Goal: Task Accomplishment & Management: Manage account settings

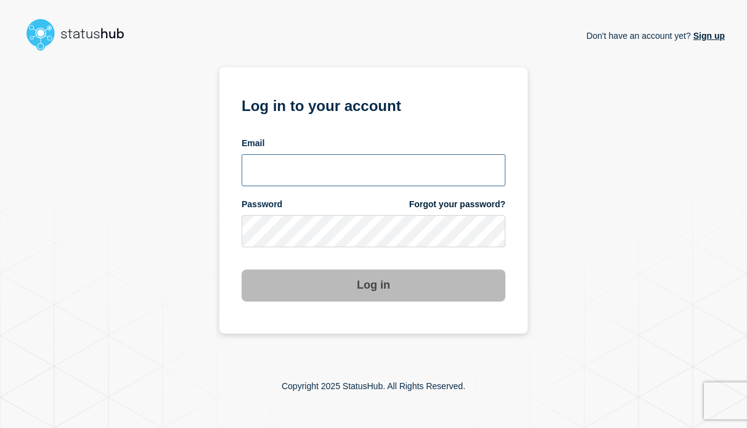
type input "[EMAIL_ADDRESS][DOMAIN_NAME]"
click at [379, 289] on button "Log in" at bounding box center [374, 285] width 264 height 32
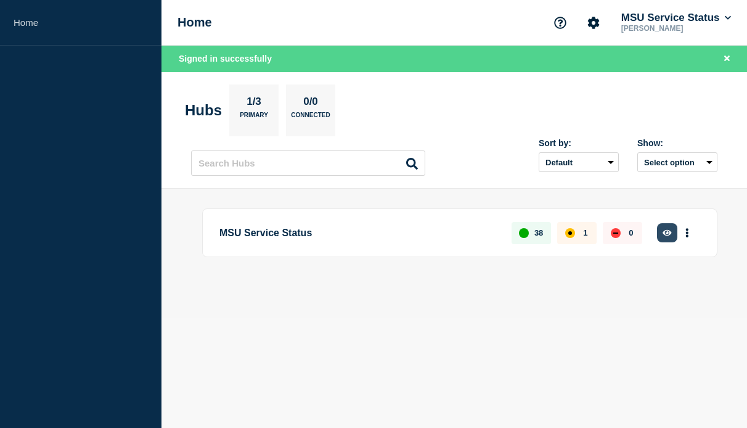
click at [668, 232] on icon "button" at bounding box center [667, 232] width 9 height 6
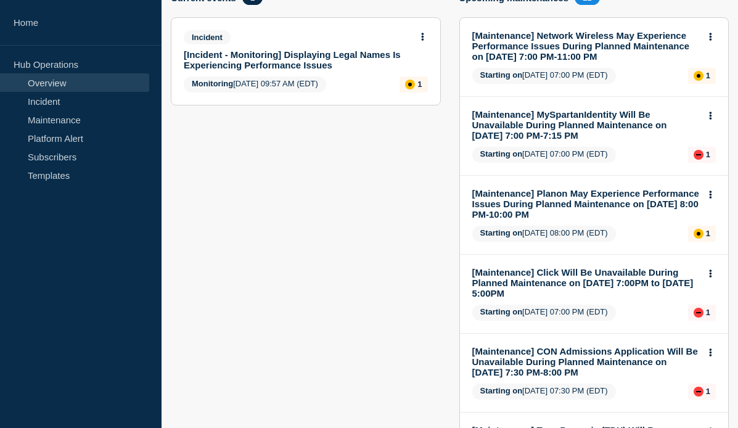
scroll to position [62, 0]
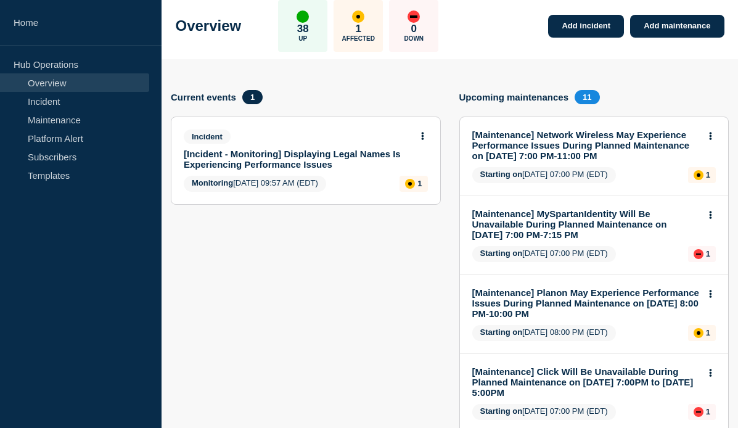
click at [425, 135] on button at bounding box center [422, 136] width 10 height 10
click at [289, 150] on link "[Incident - Monitoring] Displaying Legal Names Is Experiencing Performance Issu…" at bounding box center [298, 159] width 228 height 21
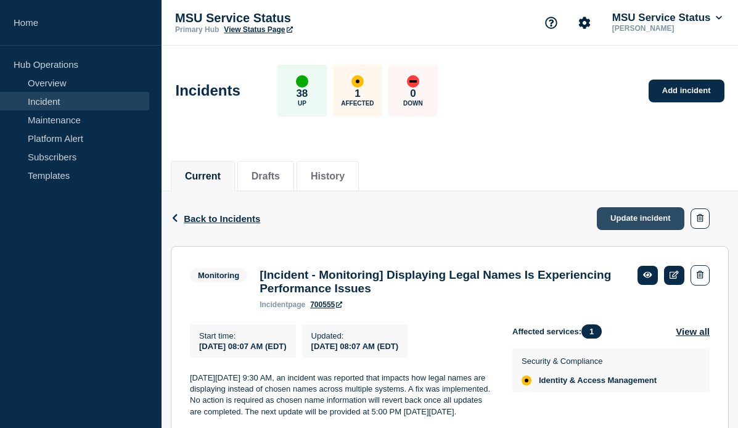
click at [615, 219] on link "Update incident" at bounding box center [641, 218] width 88 height 23
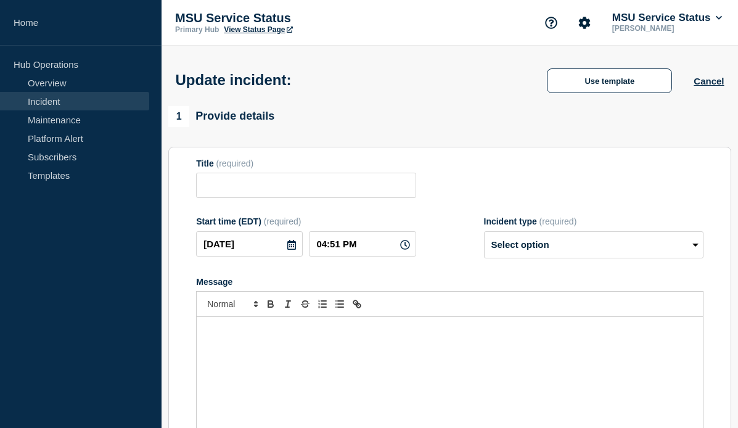
type input "[Incident - Monitoring] Displaying Legal Names Is Experiencing Performance Issu…"
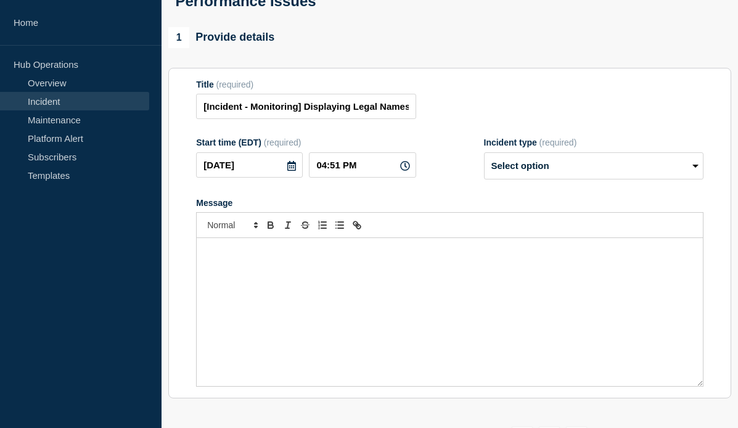
scroll to position [123, 0]
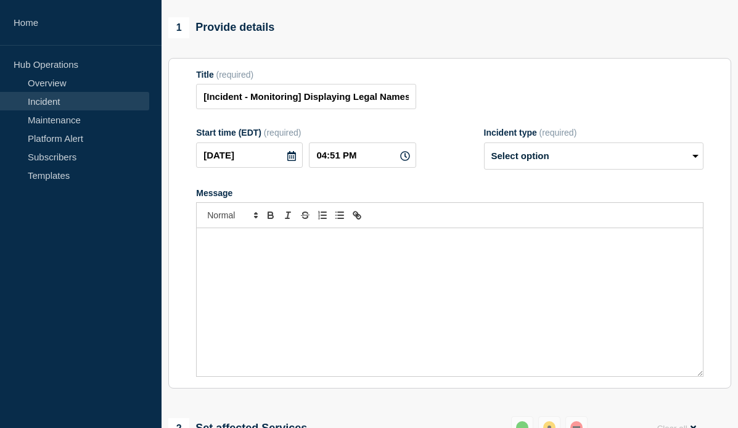
click at [422, 303] on div "Message" at bounding box center [450, 302] width 506 height 148
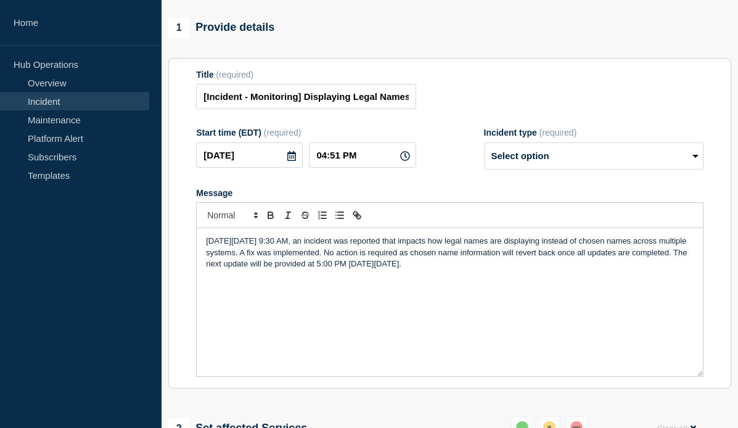
click at [176, 318] on section "Title (required) [Incident - Monitoring] Displaying Legal Names Is Experiencing…" at bounding box center [449, 223] width 563 height 331
click at [374, 268] on span "On Monday, August 11, 2025 at 9:30 AM, an incident was reported that impacts ho…" at bounding box center [447, 252] width 483 height 32
click at [394, 268] on span "On Monday, August 11, 2025 at 9:30 AM, an incident was reported that impacts ho…" at bounding box center [447, 252] width 483 height 32
click at [428, 268] on span "On Monday, August 11, 2025 at 9:30 AM, an incident was reported that impacts ho…" at bounding box center [447, 252] width 483 height 32
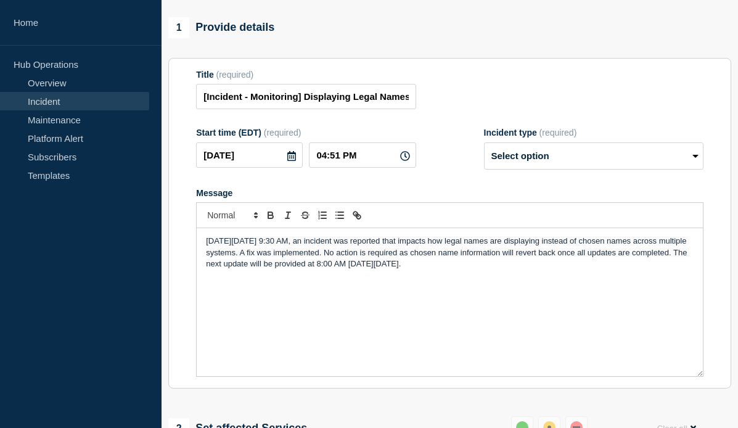
click at [475, 268] on span "On Monday, August 11, 2025 at 9:30 AM, an incident was reported that impacts ho…" at bounding box center [447, 252] width 483 height 32
click at [472, 322] on div "On Monday, August 11, 2025 at 9:30 AM, an incident was reported that impacts ho…" at bounding box center [450, 302] width 506 height 148
click at [533, 169] on select "Select option Investigating Identified Monitoring Resolved" at bounding box center [593, 155] width 219 height 27
click at [531, 168] on select "Select option Investigating Identified Monitoring Resolved" at bounding box center [593, 155] width 219 height 27
select select "monitoring"
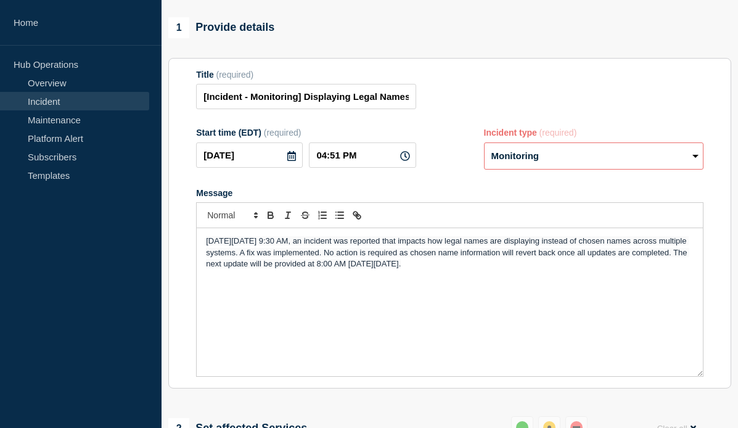
click at [484, 151] on select "Select option Investigating Identified Monitoring Resolved" at bounding box center [593, 155] width 219 height 27
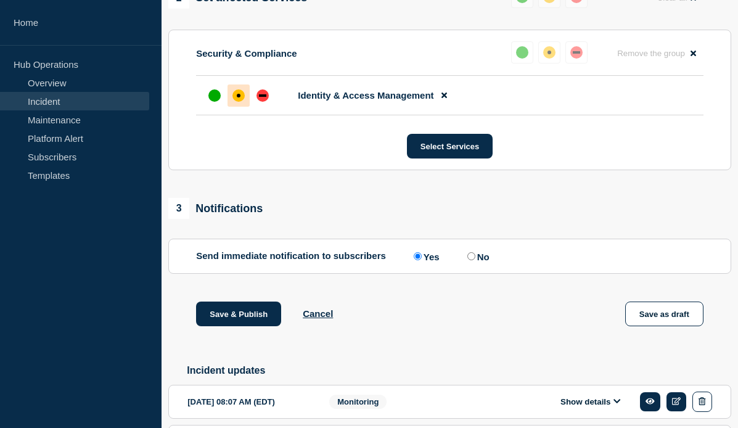
scroll to position [555, 0]
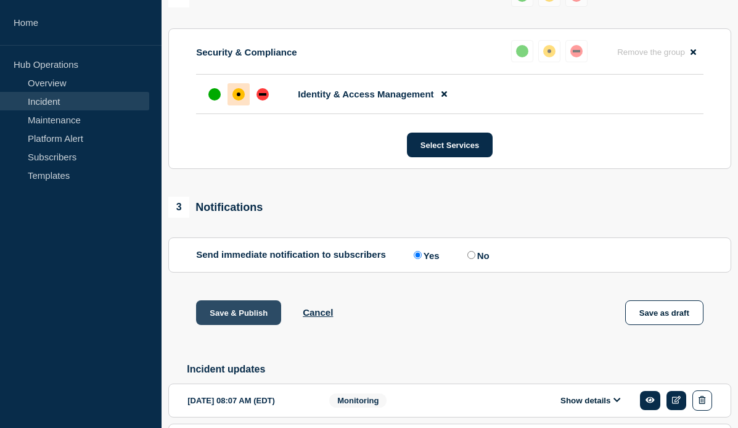
click at [213, 325] on button "Save & Publish" at bounding box center [238, 312] width 85 height 25
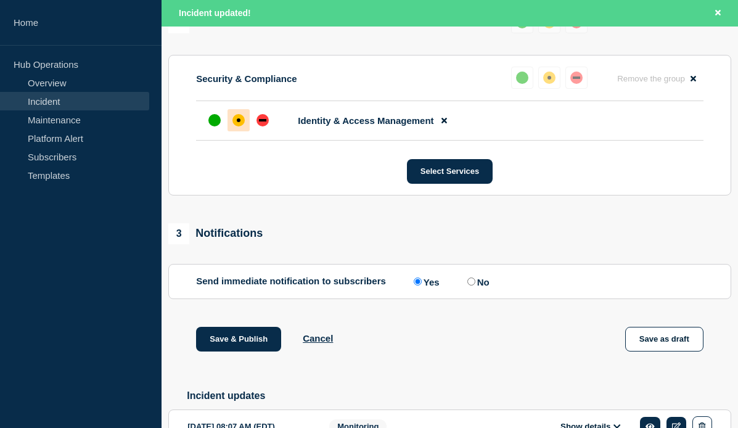
scroll to position [581, 0]
